Goal: Information Seeking & Learning: Learn about a topic

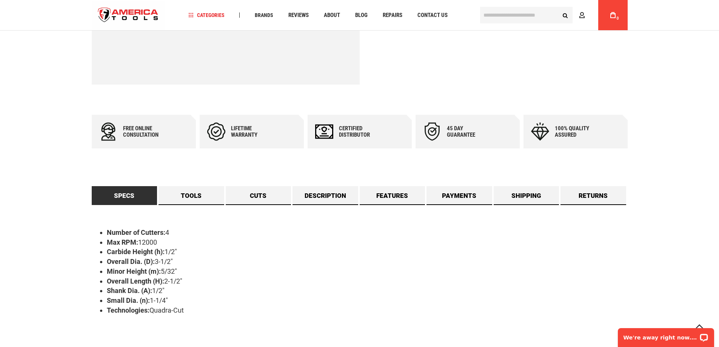
scroll to position [264, 0]
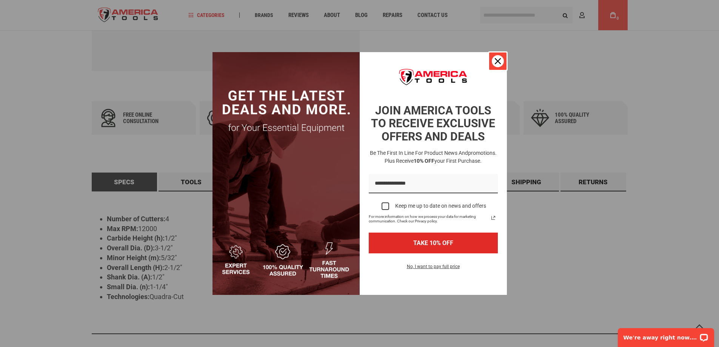
click at [500, 56] on div "Close" at bounding box center [498, 61] width 12 height 12
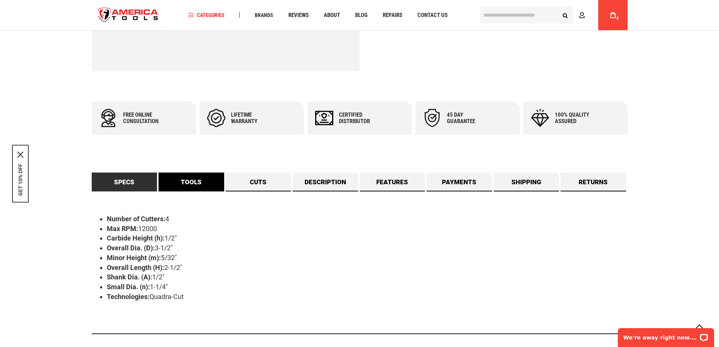
click at [197, 183] on link "Tools" at bounding box center [192, 181] width 66 height 19
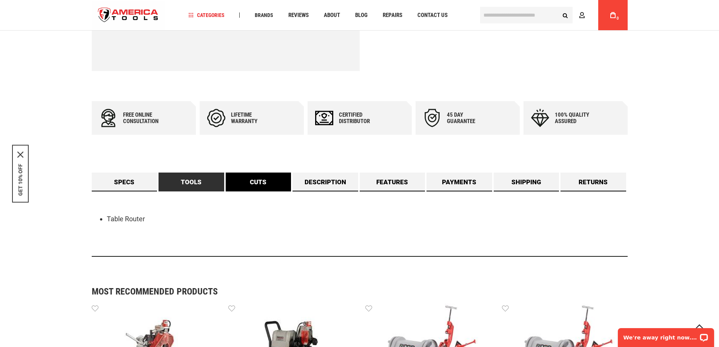
click at [245, 183] on link "Cuts" at bounding box center [259, 181] width 66 height 19
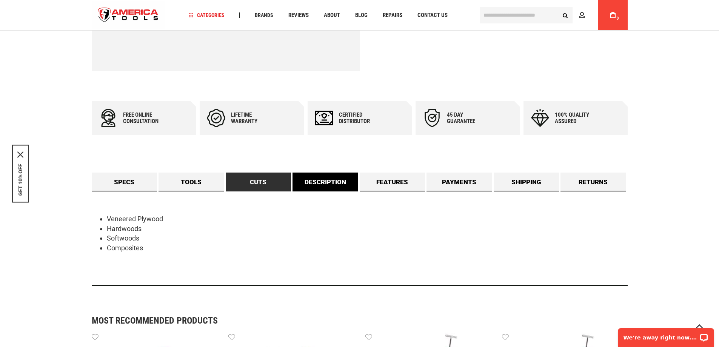
click at [306, 183] on link "Description" at bounding box center [326, 181] width 66 height 19
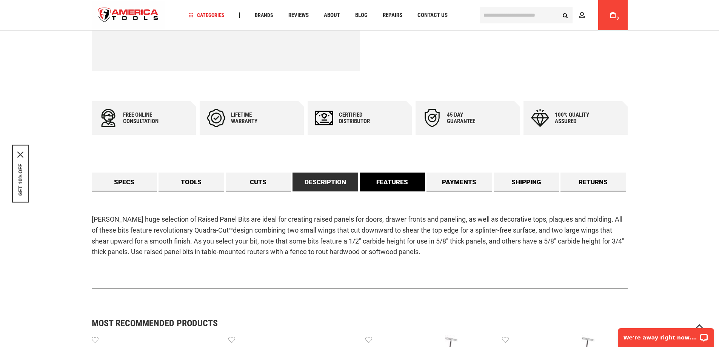
click at [373, 184] on link "Features" at bounding box center [393, 181] width 66 height 19
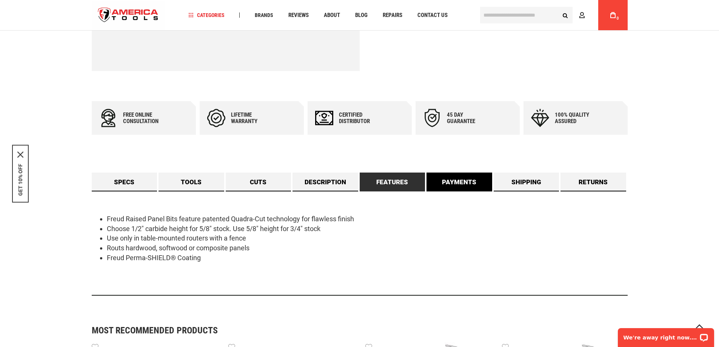
click at [461, 186] on link "Payments" at bounding box center [460, 181] width 66 height 19
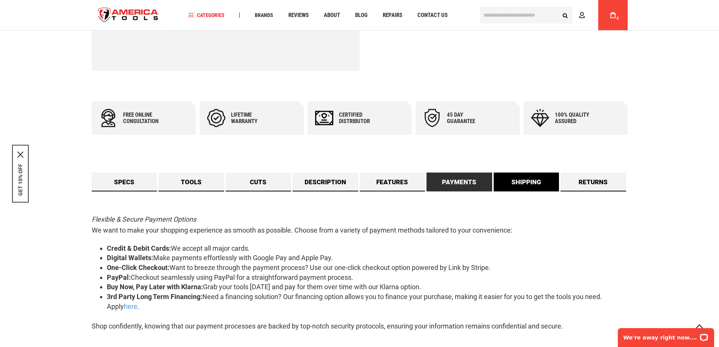
click at [530, 184] on link "Shipping" at bounding box center [527, 181] width 66 height 19
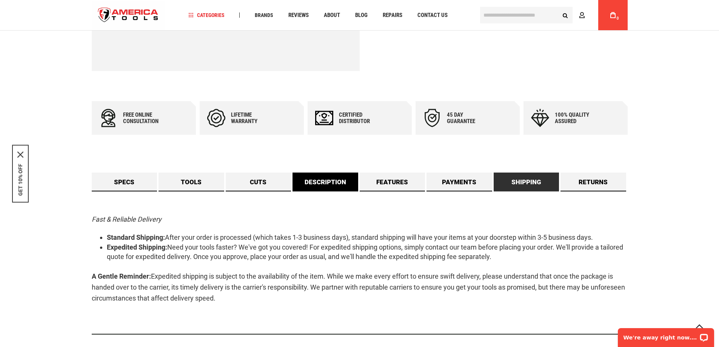
click at [342, 186] on link "Description" at bounding box center [326, 181] width 66 height 19
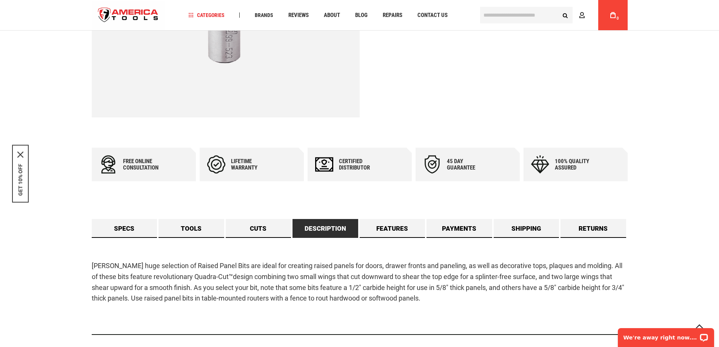
scroll to position [216, 0]
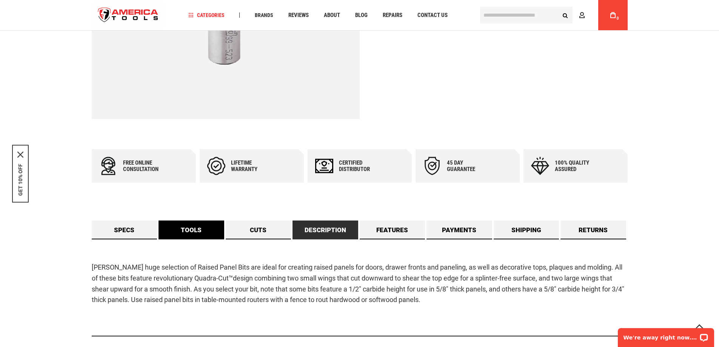
click at [197, 231] on link "Tools" at bounding box center [192, 229] width 66 height 19
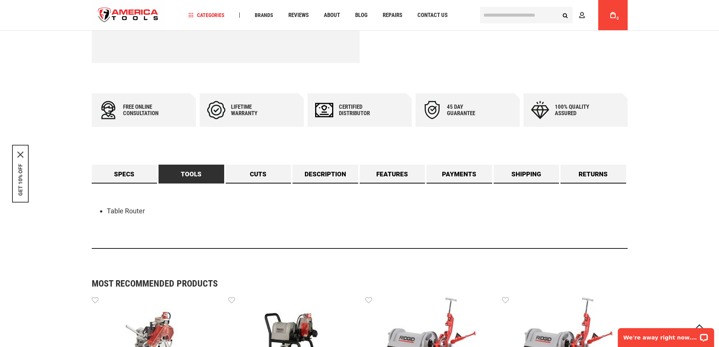
scroll to position [254, 0]
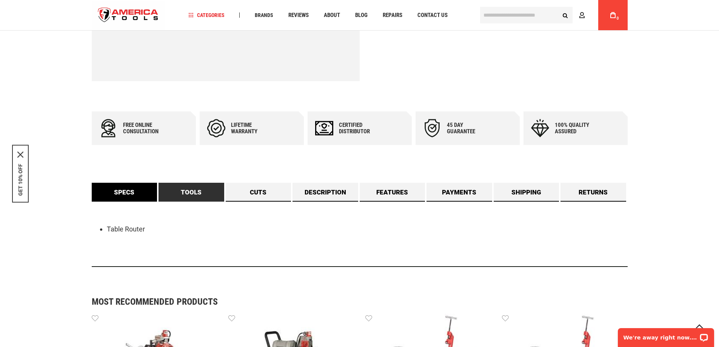
click at [129, 194] on link "Specs" at bounding box center [125, 192] width 66 height 19
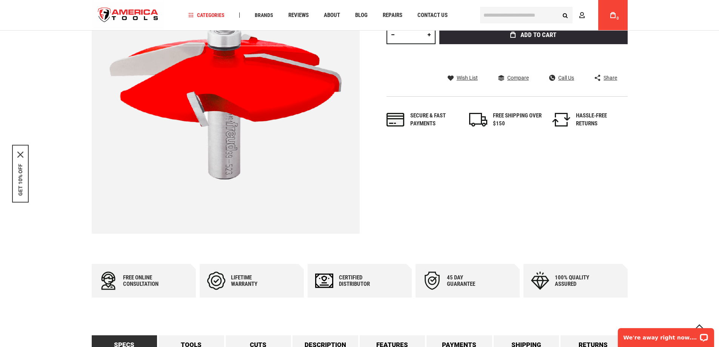
scroll to position [0, 0]
